Goal: Transaction & Acquisition: Purchase product/service

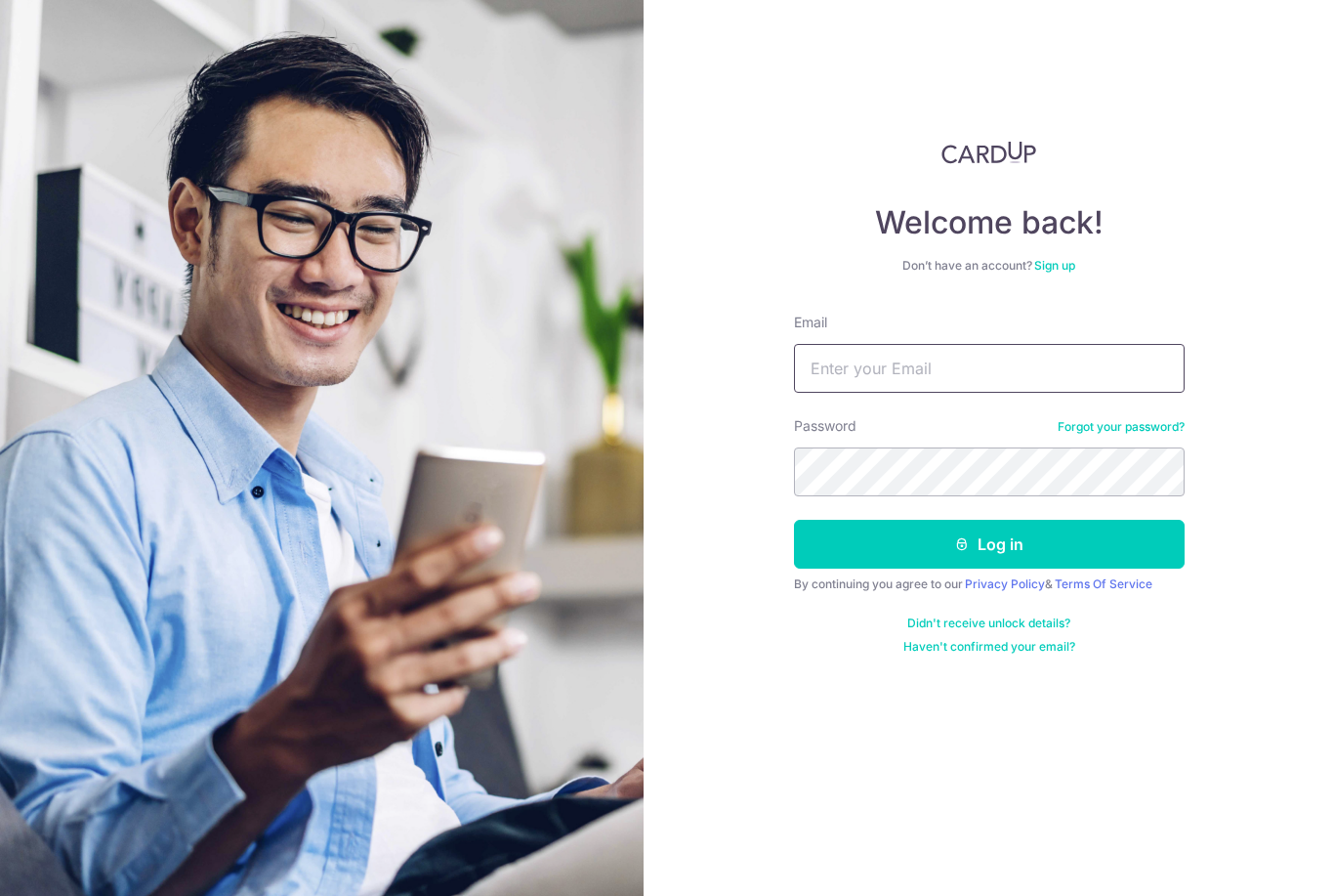
click at [1005, 379] on input "Email" at bounding box center [990, 367] width 391 height 48
type input "Lee_liang_wei@hotmail.com"
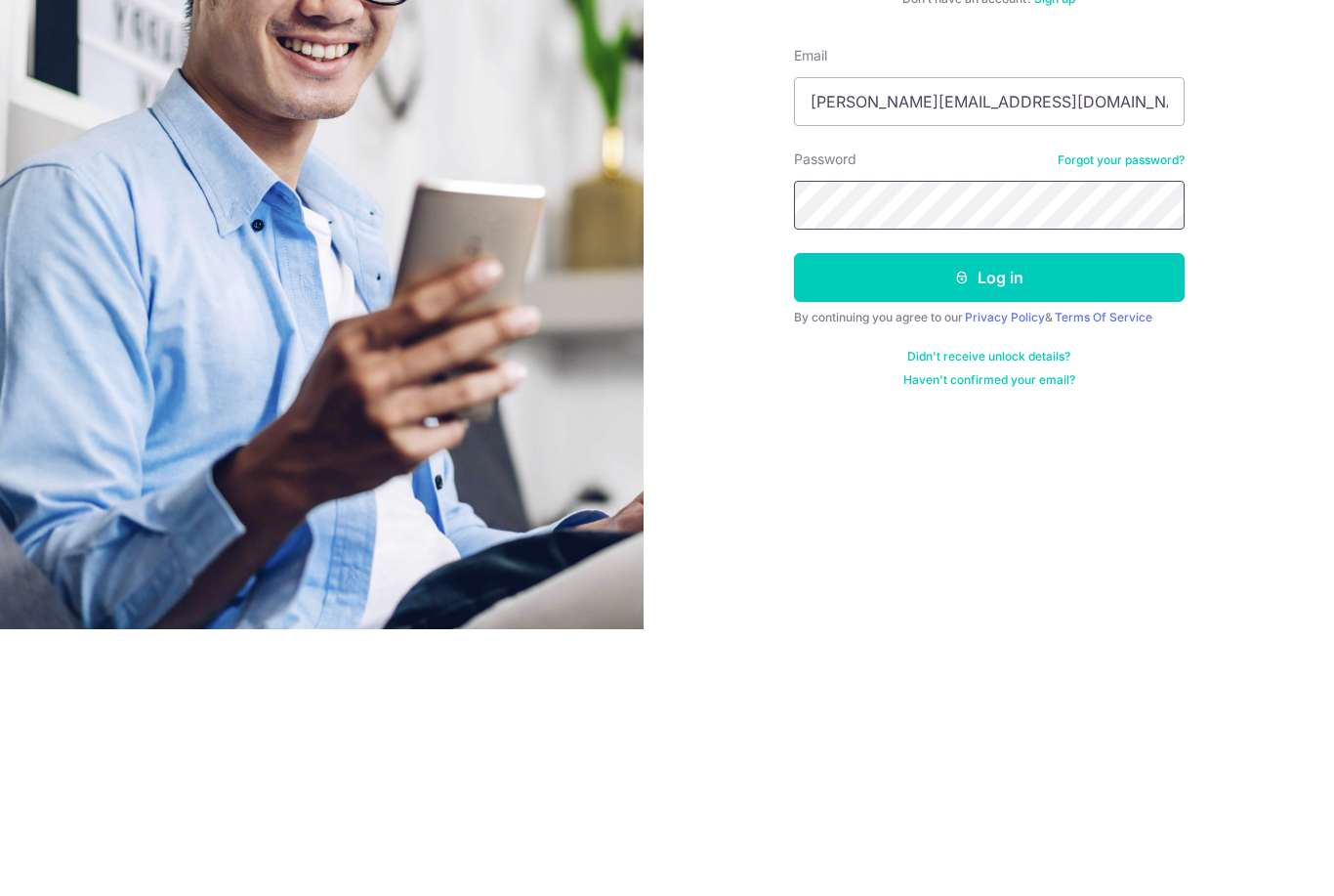
click at [1035, 520] on button "Log in" at bounding box center [990, 544] width 391 height 48
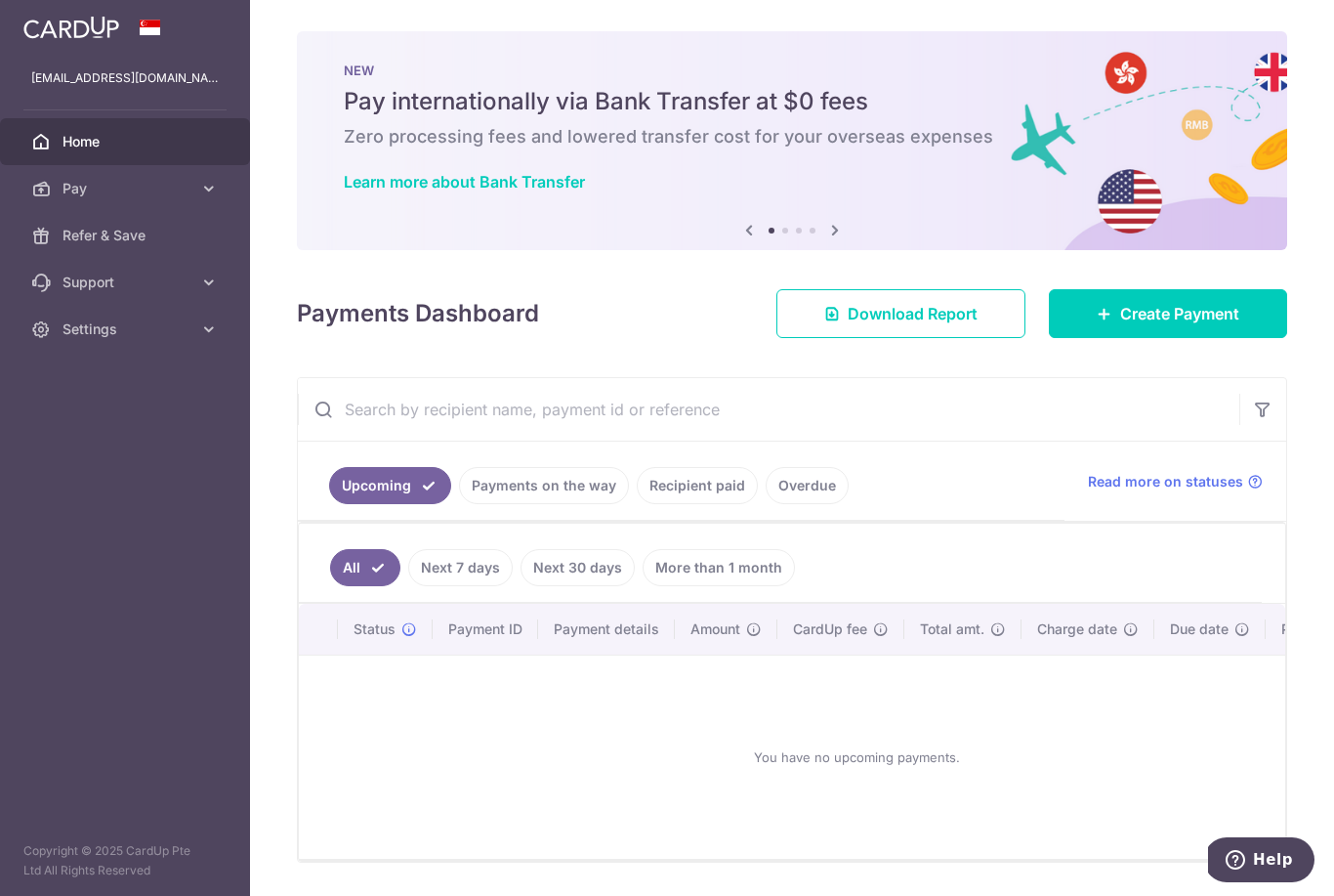
click at [1132, 337] on link "Create Payment" at bounding box center [1168, 313] width 239 height 48
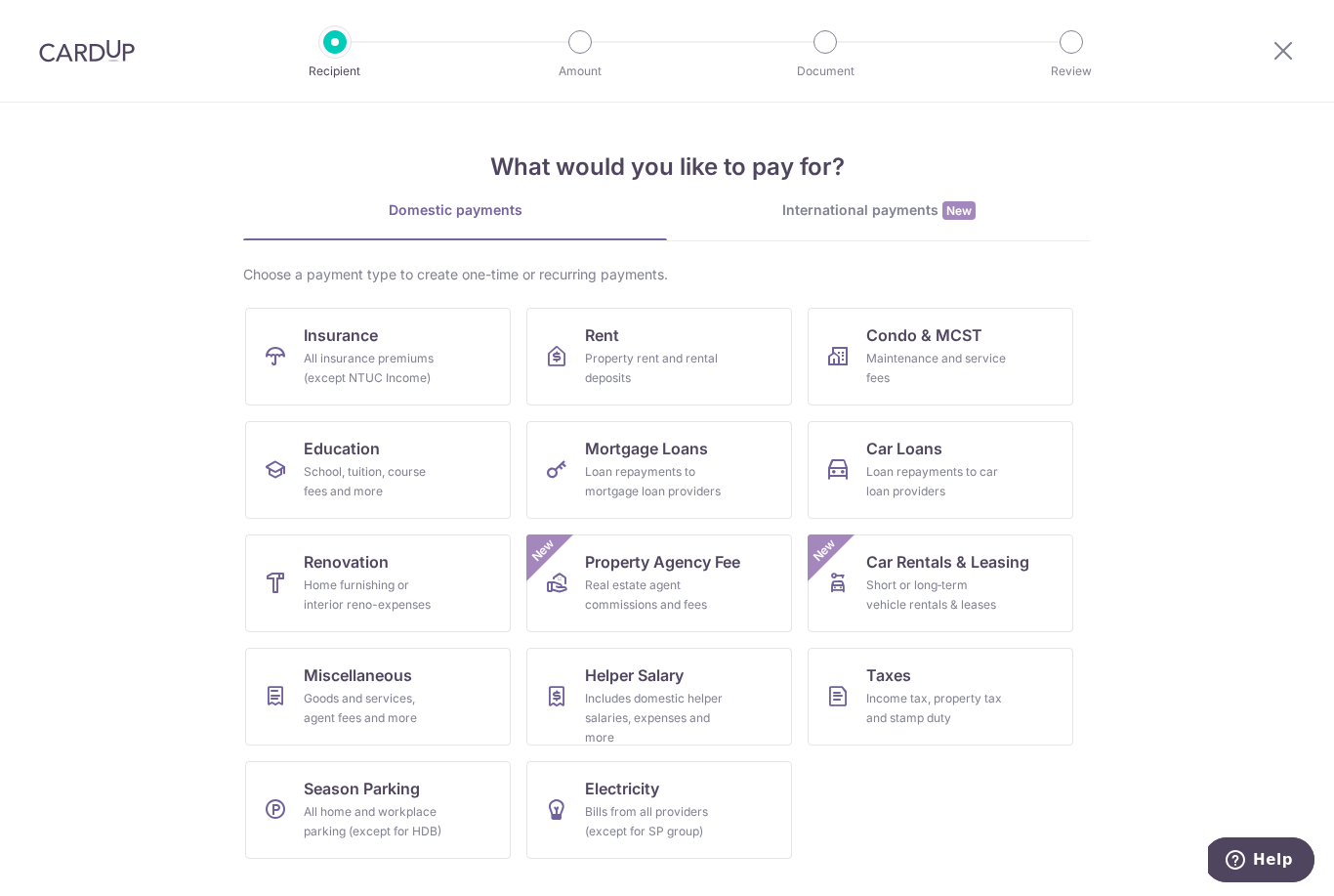
click at [392, 376] on div "All insurance premiums (except NTUC Income)" at bounding box center [374, 368] width 141 height 39
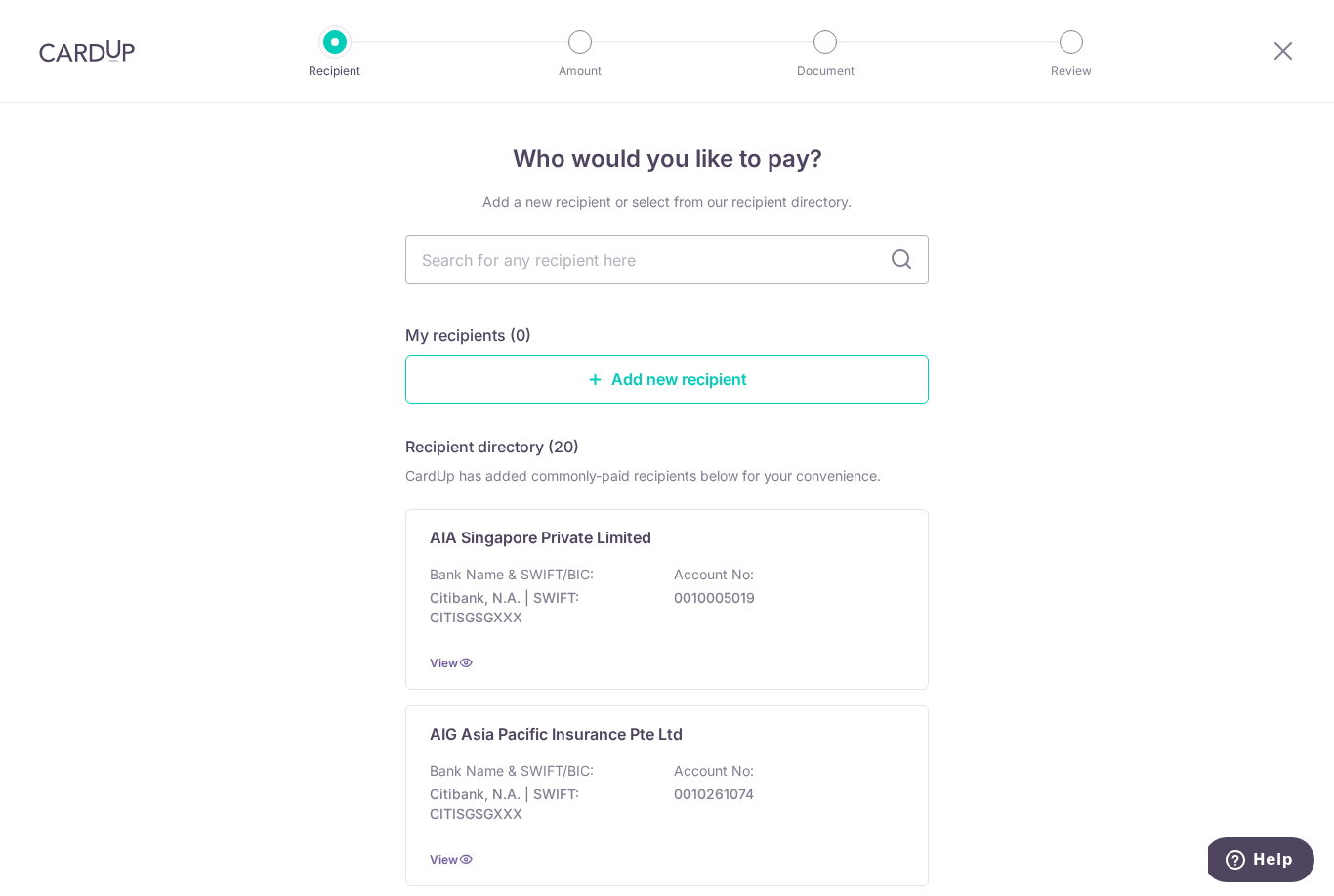
click at [712, 275] on input "text" at bounding box center [667, 260] width 524 height 48
type input "Pru"
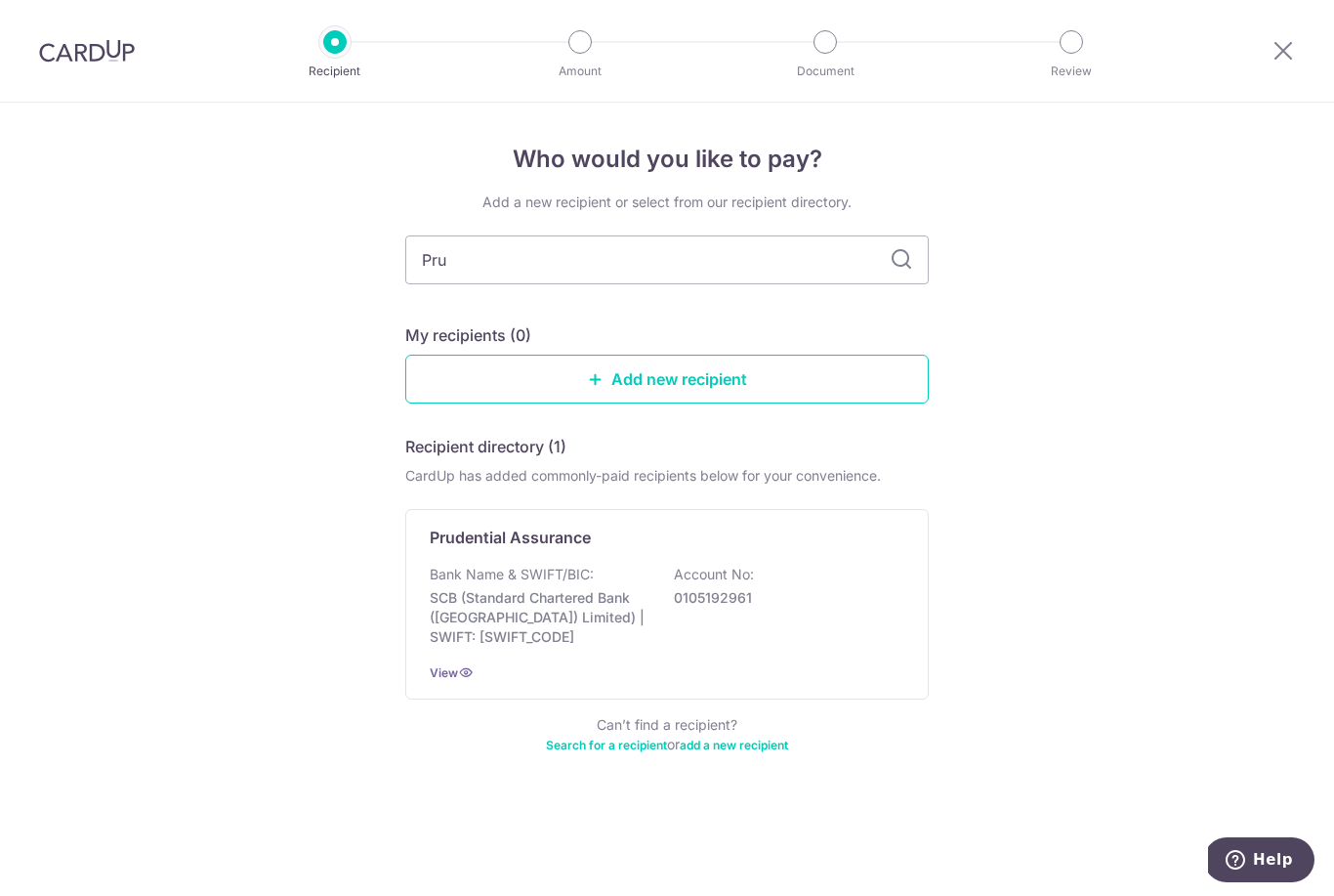
click at [572, 602] on p "SCB (Standard Chartered Bank (Singapore) Limited) | SWIFT: SCBLSG22XXX" at bounding box center [540, 617] width 219 height 58
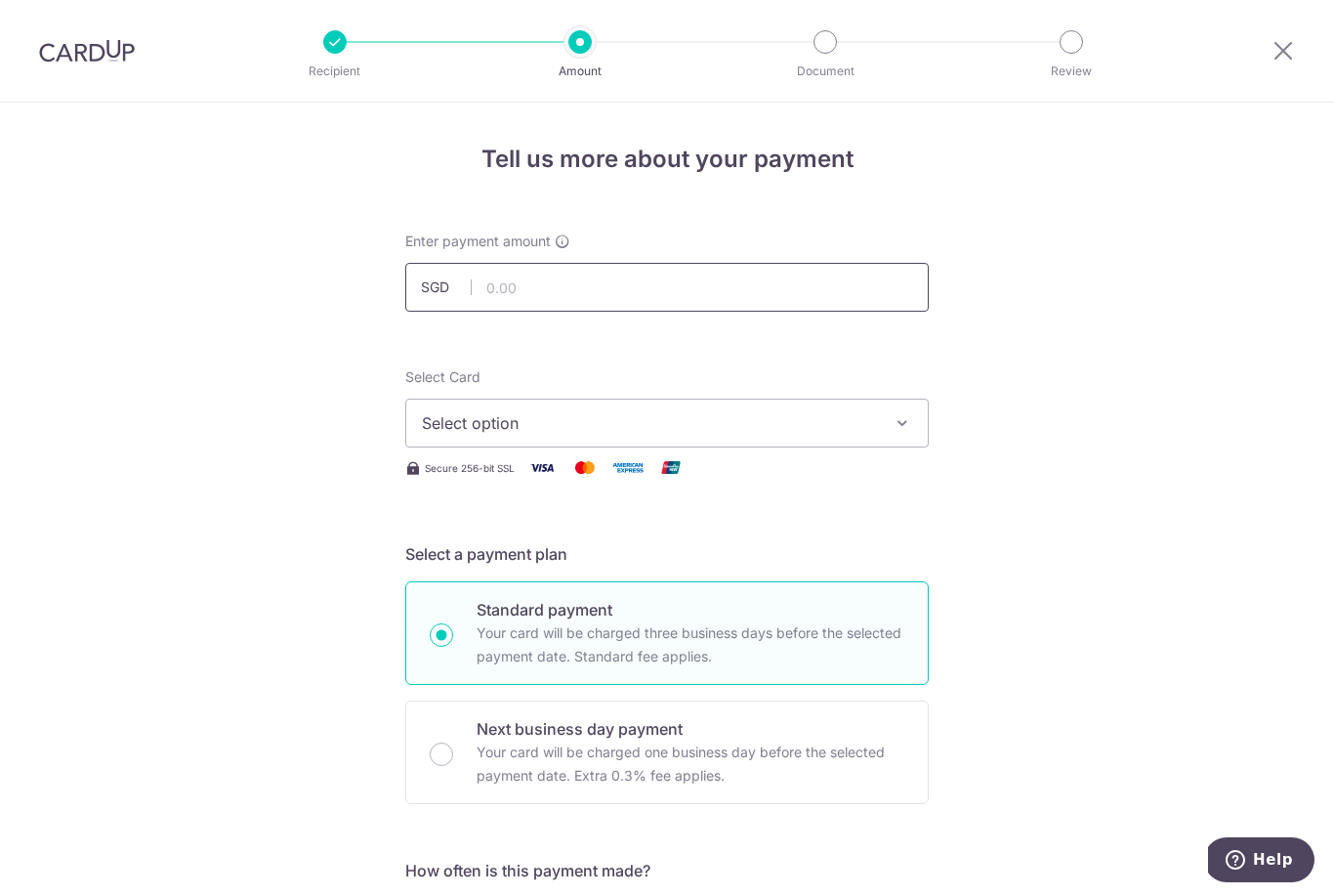
click at [736, 294] on input "text" at bounding box center [667, 286] width 524 height 48
click at [527, 294] on input "text" at bounding box center [667, 286] width 524 height 48
click at [767, 433] on span "Select option" at bounding box center [649, 423] width 455 height 24
type input "1,319.89"
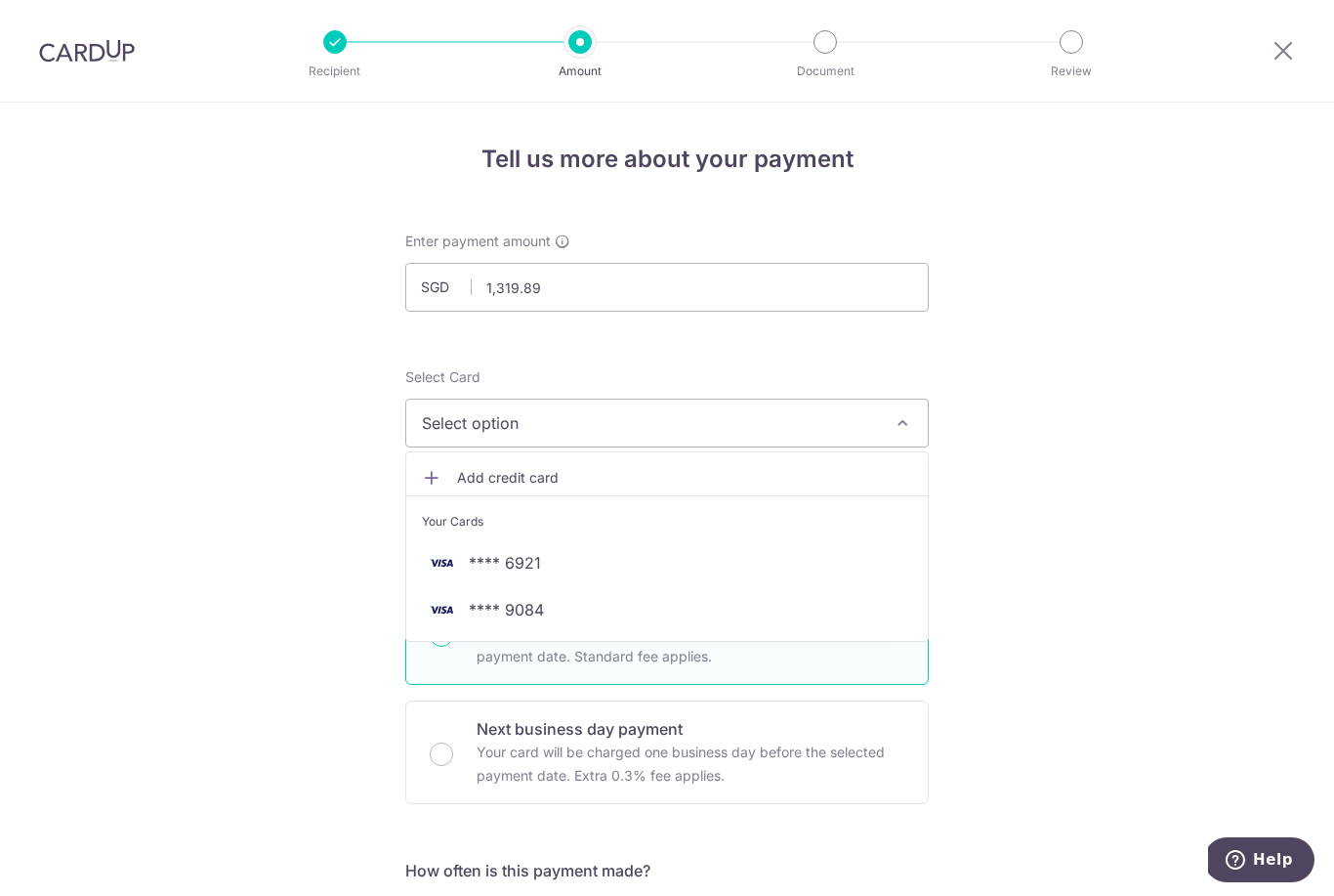
click at [583, 565] on span "**** 6921" at bounding box center [667, 562] width 490 height 24
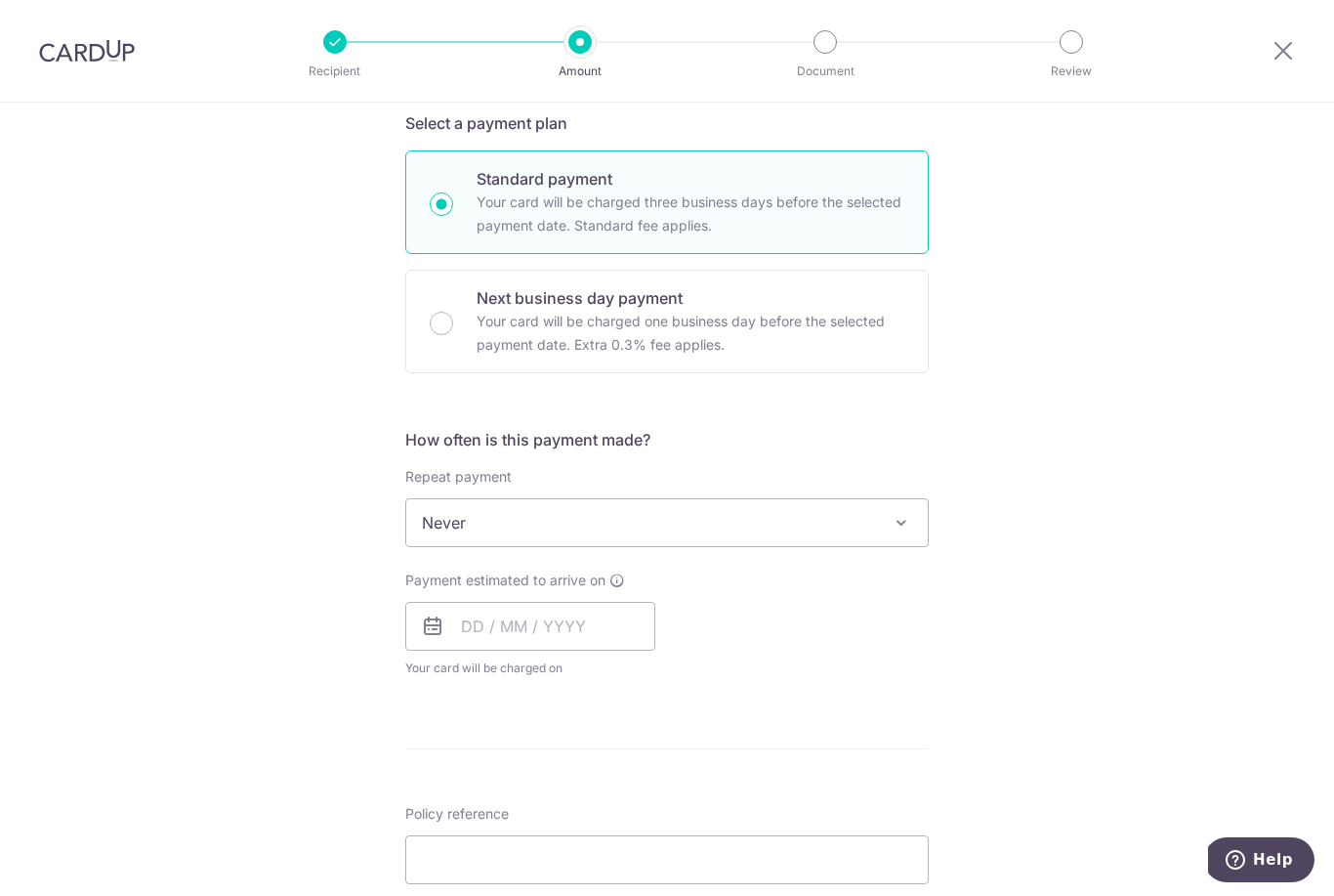
scroll to position [451, 0]
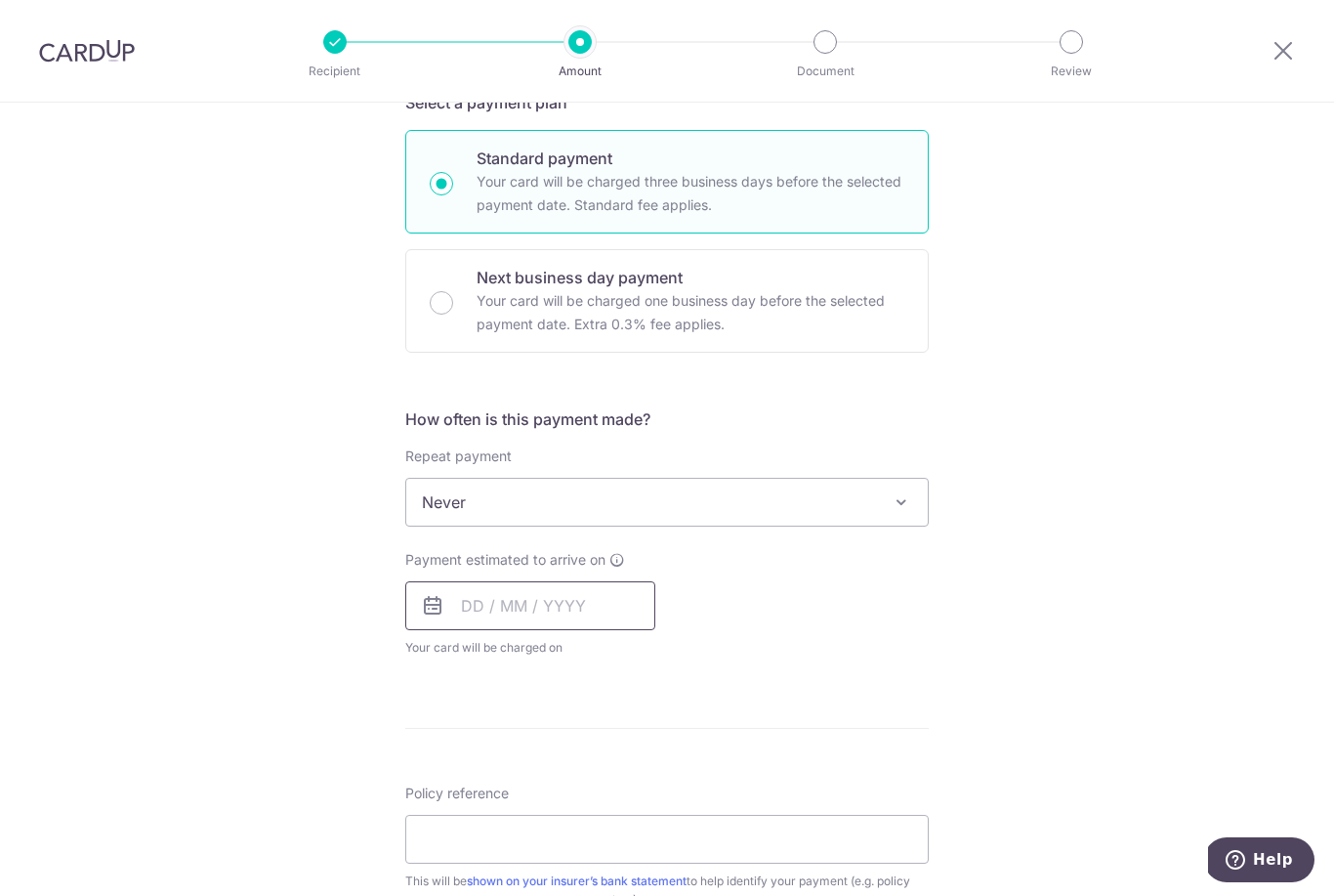
click at [543, 616] on input "text" at bounding box center [530, 605] width 250 height 48
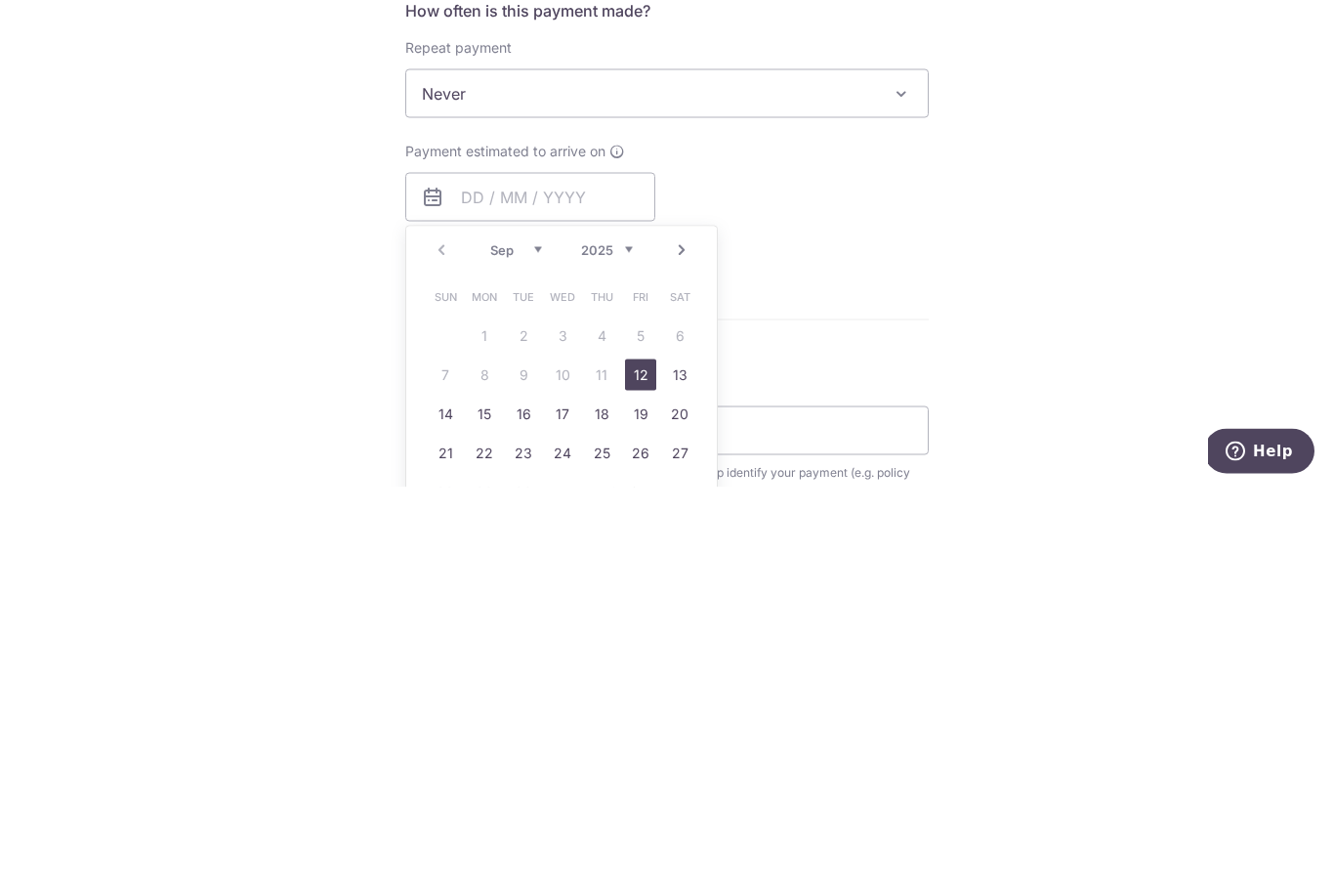
scroll to position [62, 0]
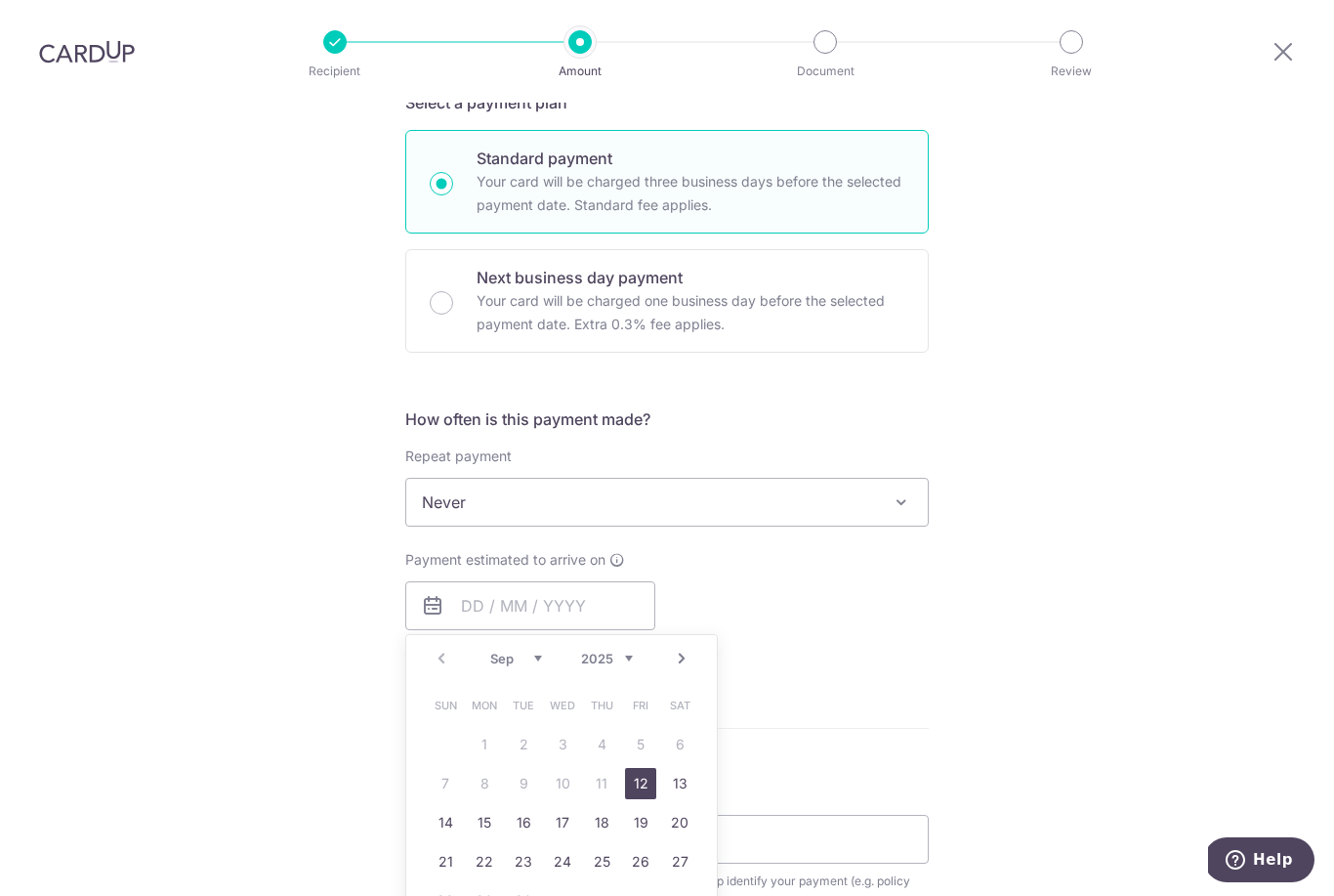
click at [645, 768] on link "12" at bounding box center [640, 784] width 32 height 32
type input "[DATE]"
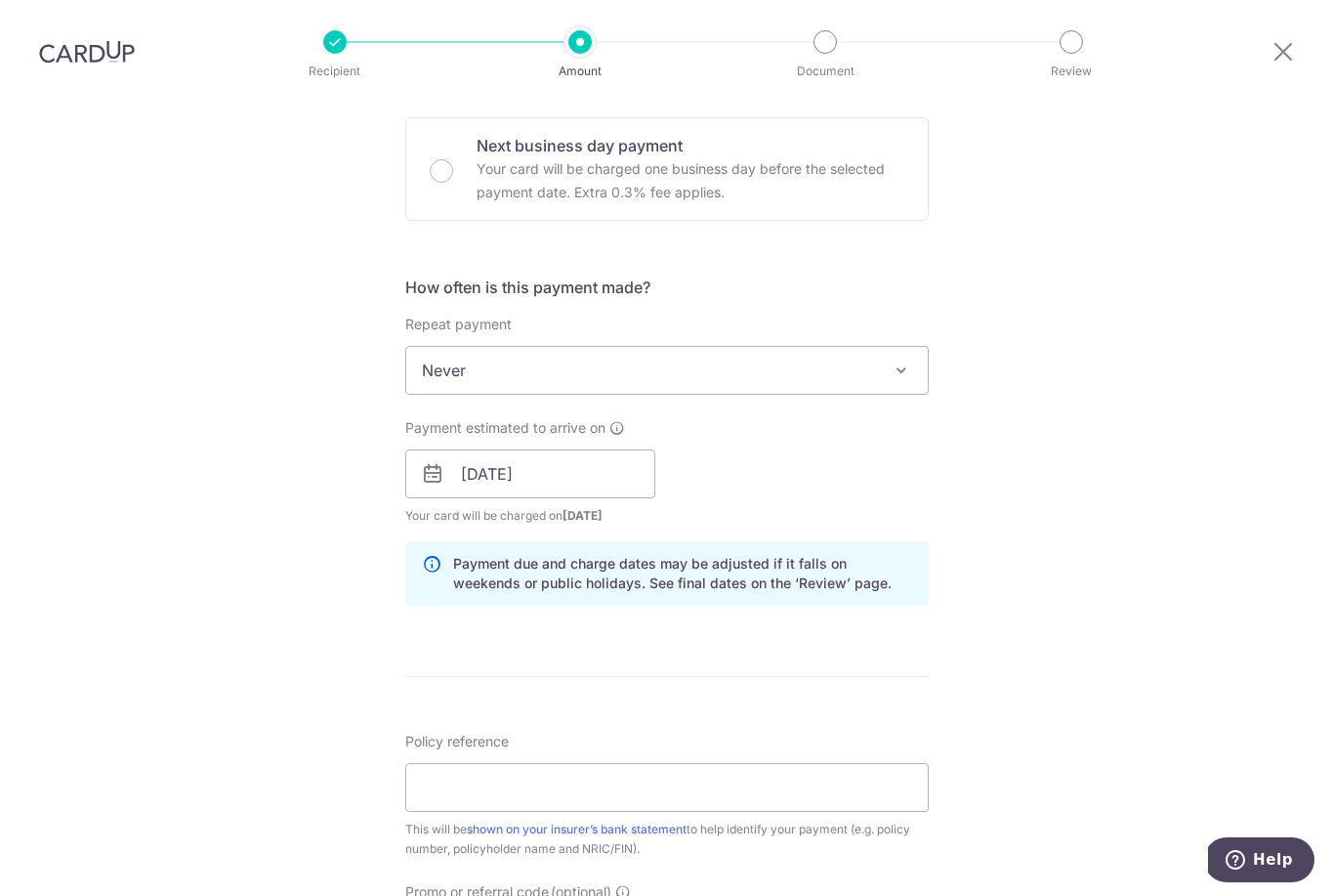
scroll to position [582, 0]
click at [599, 450] on input "[DATE]" at bounding box center [530, 474] width 250 height 48
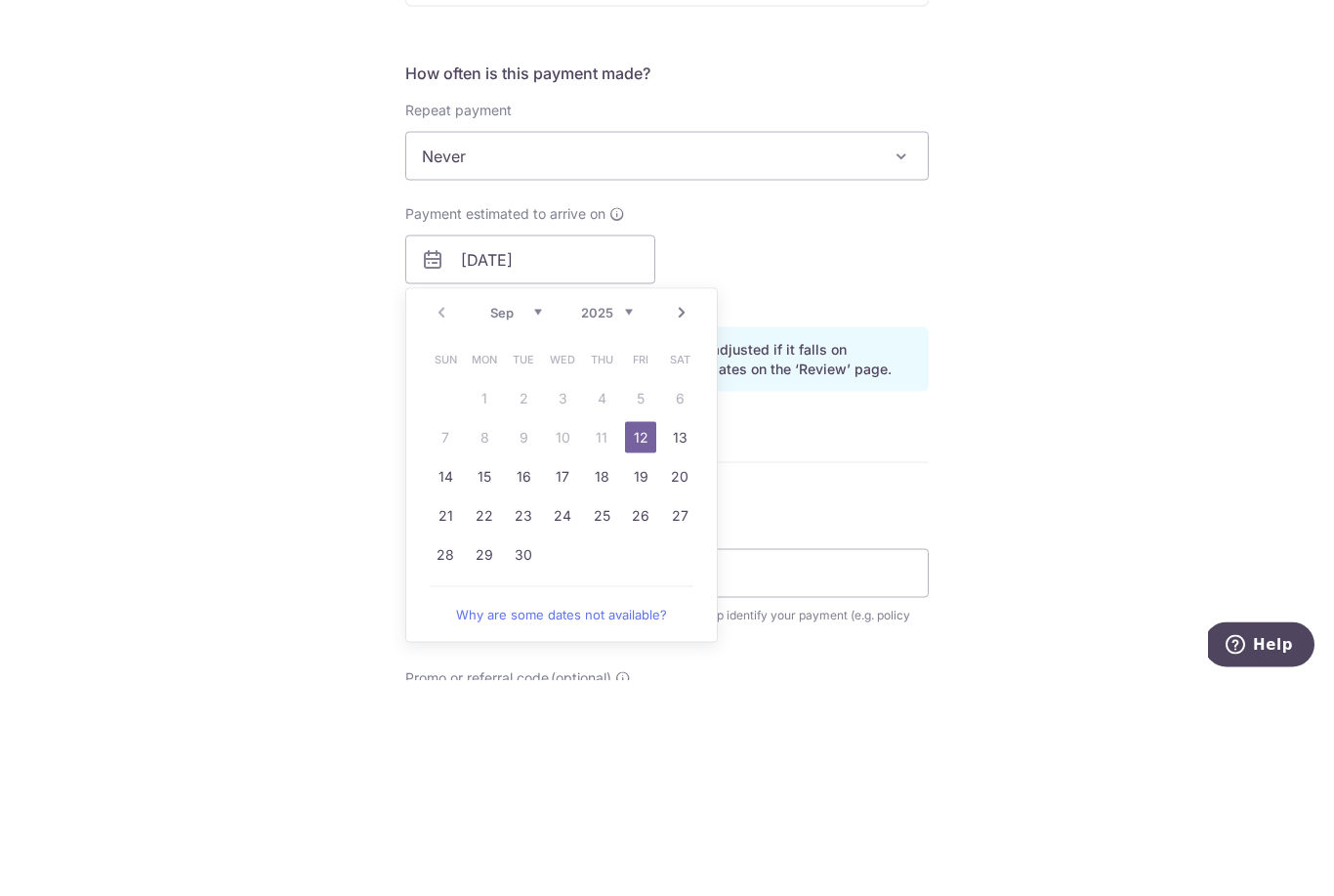
click at [640, 636] on link "12" at bounding box center [640, 652] width 32 height 32
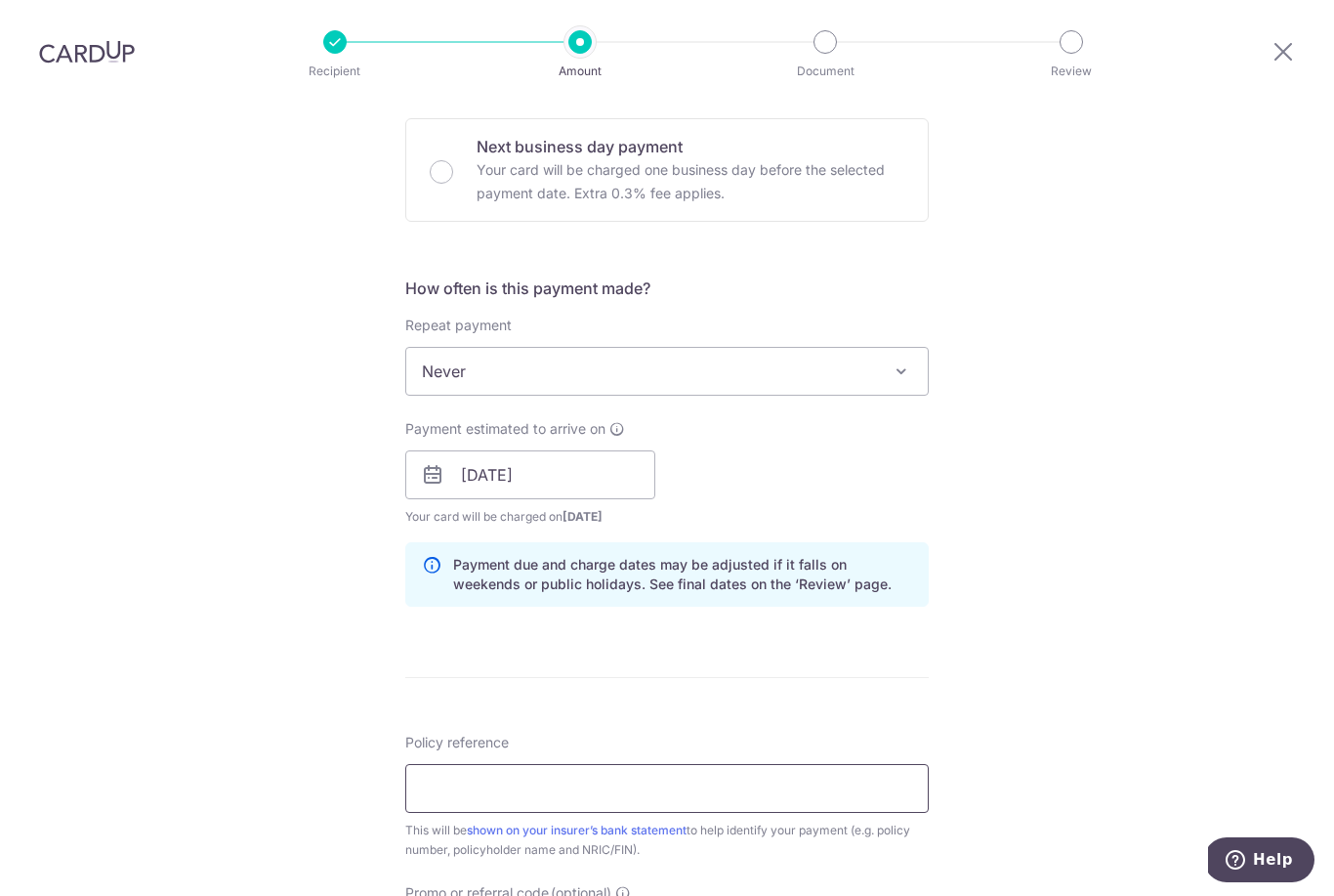
click at [540, 764] on input "Policy reference" at bounding box center [667, 787] width 524 height 48
click at [637, 764] on input "Policy reference" at bounding box center [667, 787] width 524 height 48
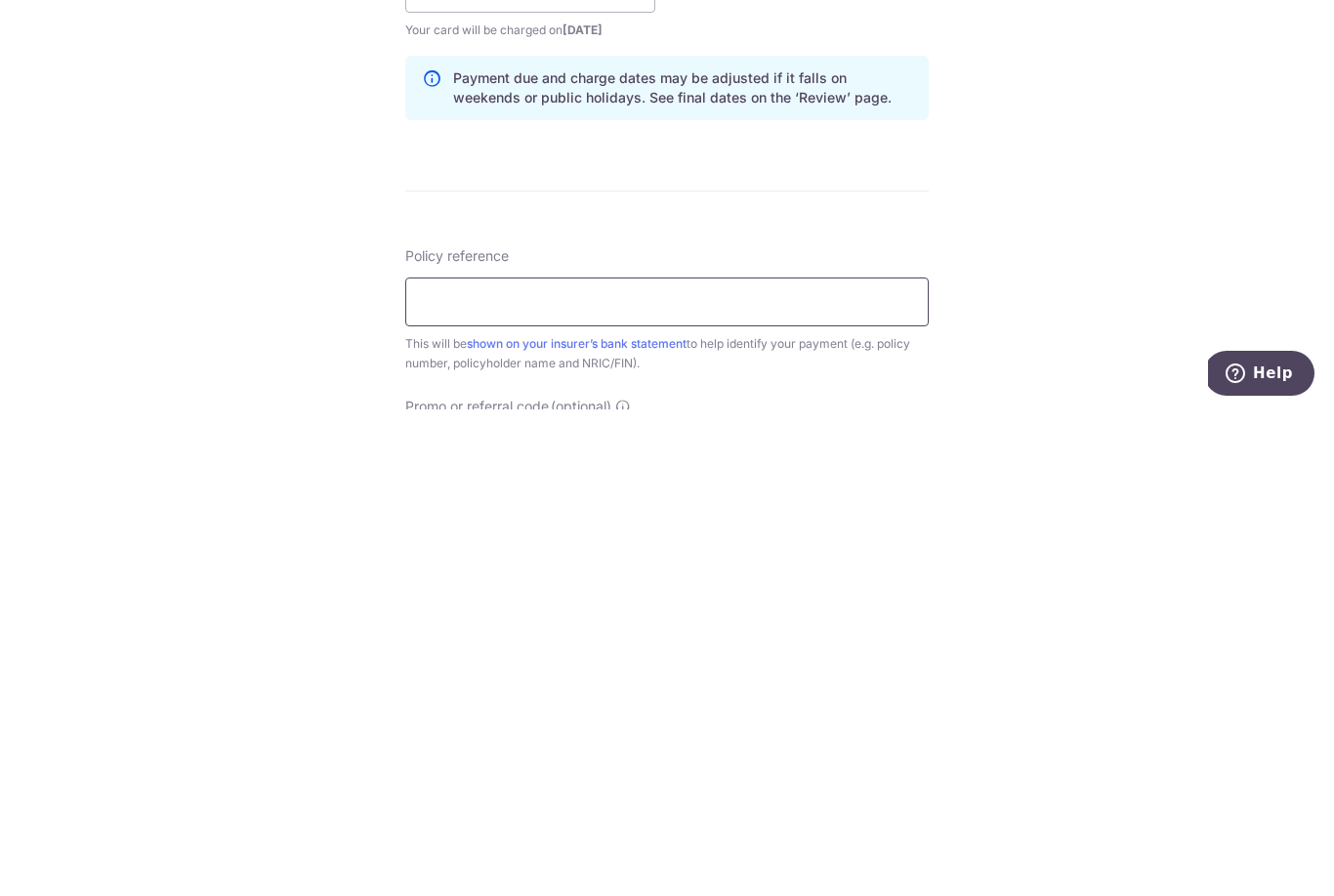
click at [448, 764] on input "Policy reference" at bounding box center [667, 787] width 524 height 48
paste input "82021804"
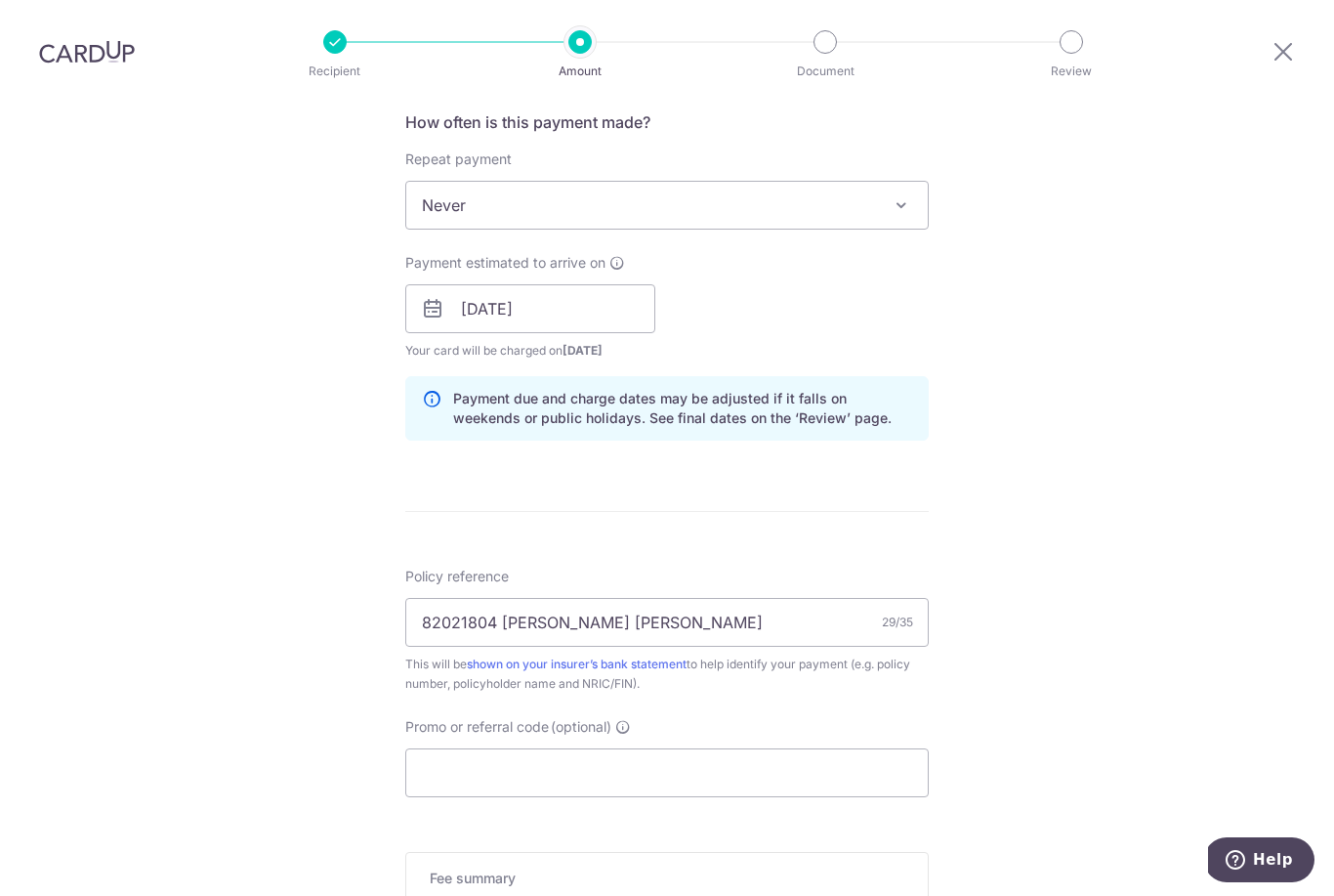
scroll to position [745, 0]
type input "82021804 Lee Liang Wei Wilson"
click at [689, 751] on input "Promo or referral code (optional)" at bounding box center [667, 775] width 524 height 48
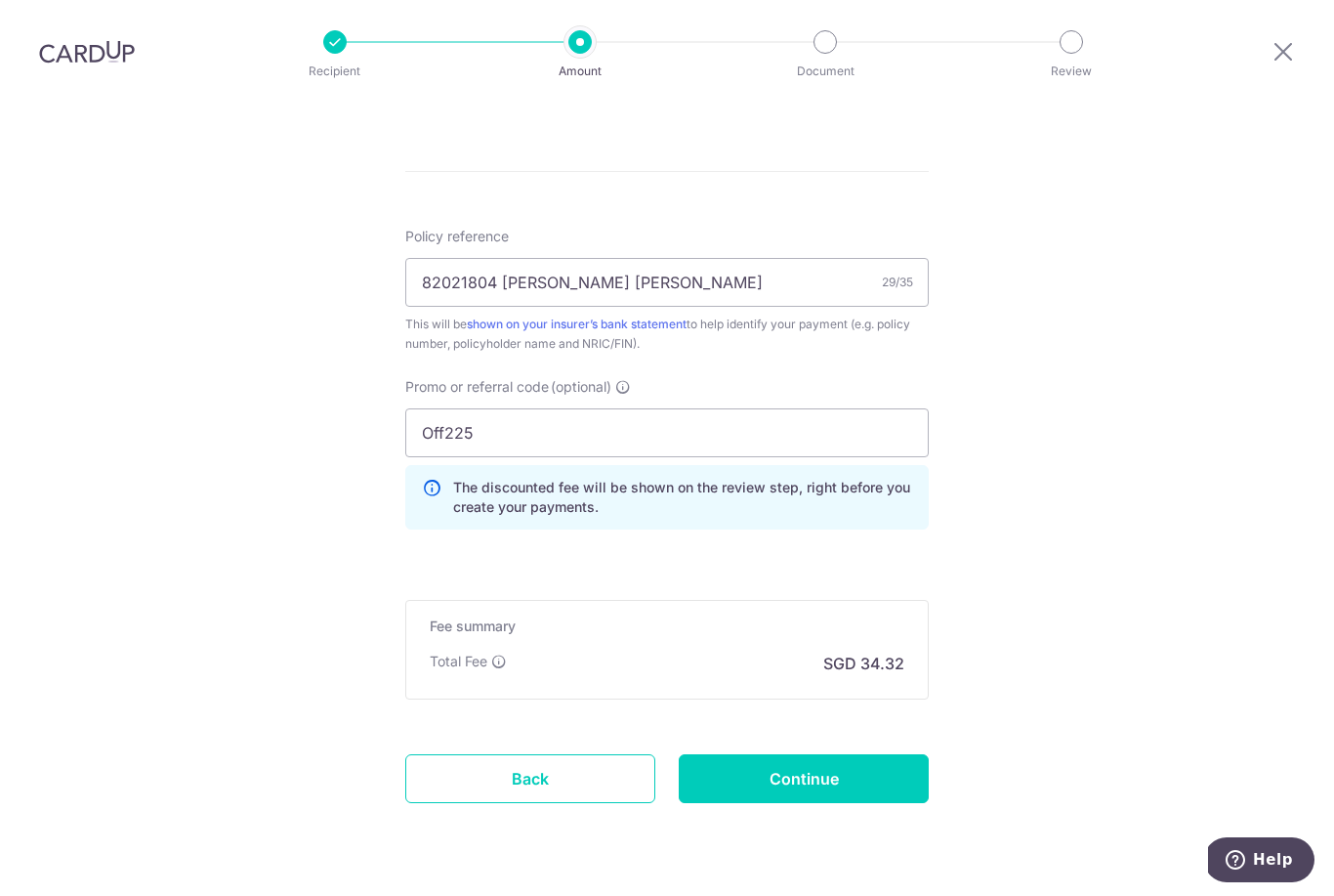
scroll to position [1087, 0]
type input "Off225"
click at [833, 755] on input "Continue" at bounding box center [803, 779] width 250 height 48
type input "Create Schedule"
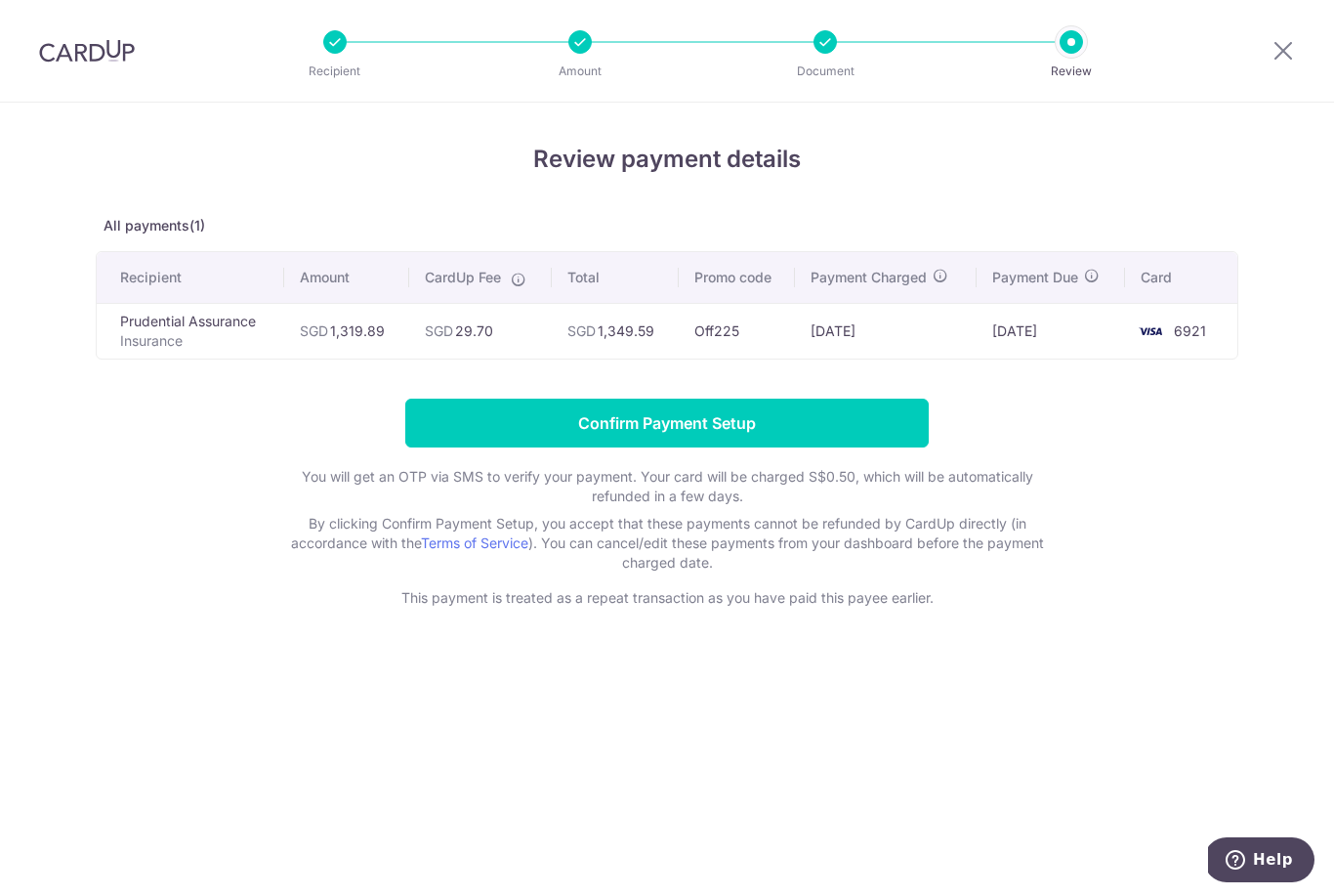
click at [577, 425] on input "Confirm Payment Setup" at bounding box center [667, 422] width 524 height 48
